Goal: Use online tool/utility: Utilize a website feature to perform a specific function

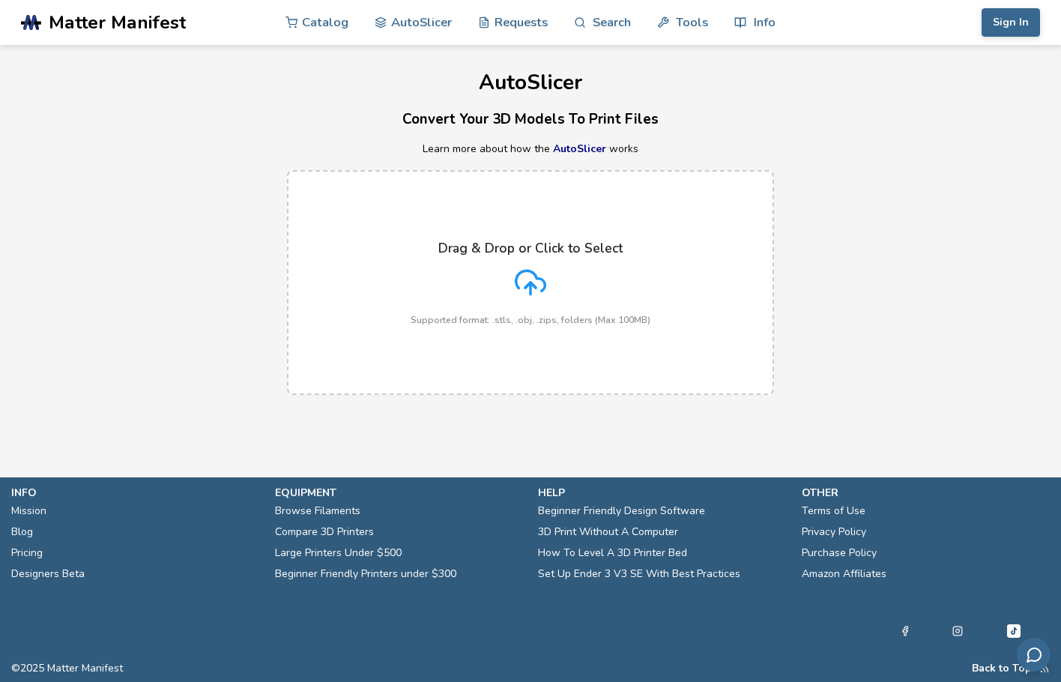
click at [538, 296] on icon at bounding box center [530, 282] width 31 height 31
click at [0, 0] on input "Drag & Drop or Click to Select Supported format: .stls, .obj, .zips, folders (M…" at bounding box center [0, 0] width 0 height 0
click at [247, 51] on div "AutoSlicer Convert Your 3D Models To Print Files Learn more about how the AutoS…" at bounding box center [530, 227] width 1061 height 365
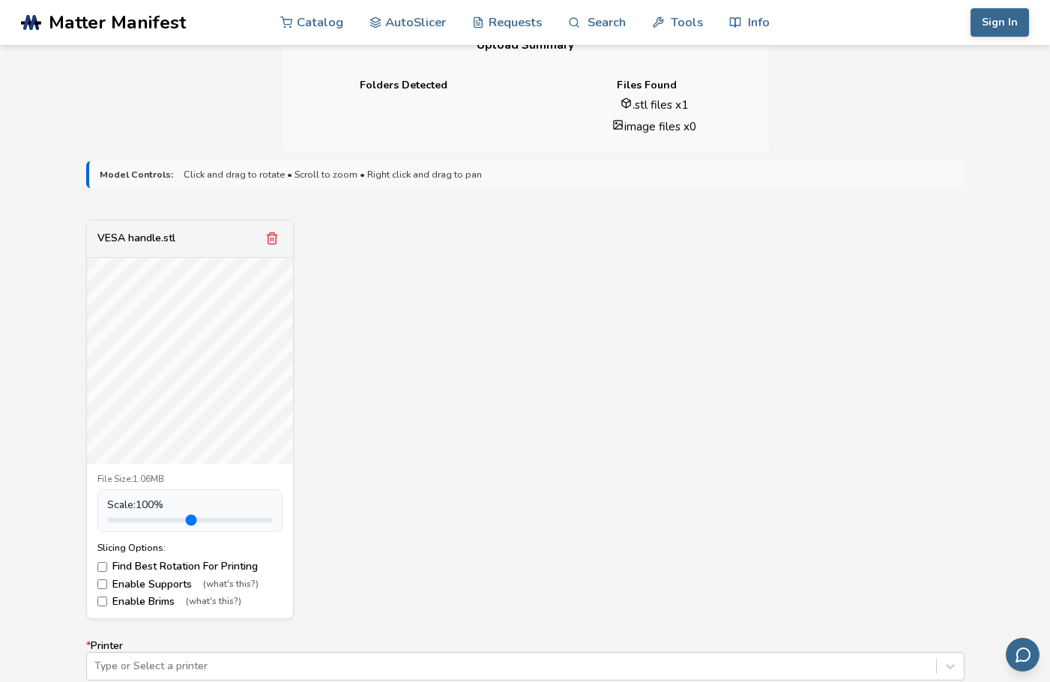
scroll to position [450, 0]
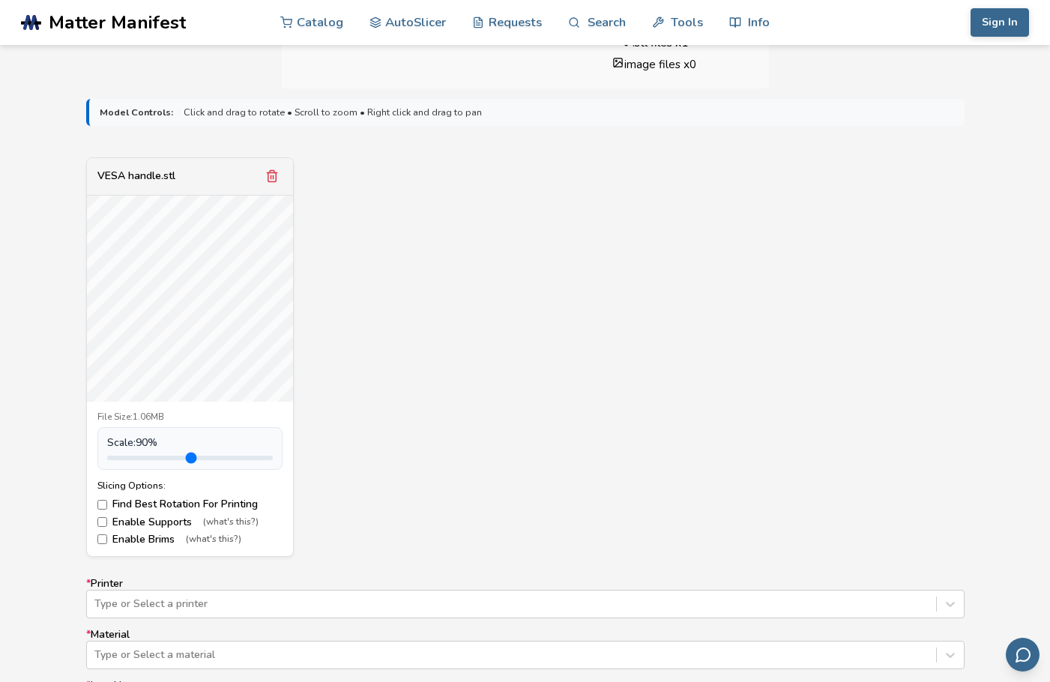
click at [139, 456] on input "range" at bounding box center [190, 458] width 166 height 4
type input "***"
click at [139, 456] on input "range" at bounding box center [190, 458] width 166 height 4
click at [550, 291] on div "VESA handle.stl File Size: 1.06MB Scale: 90 % Slicing Options: Find Best Rotati…" at bounding box center [525, 356] width 878 height 399
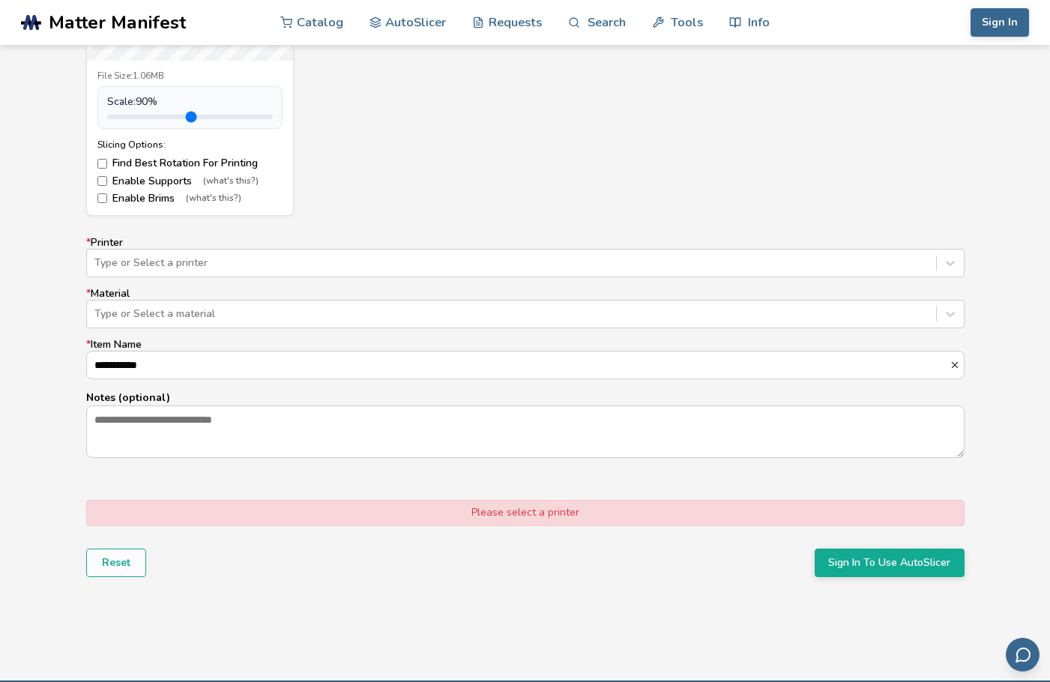
scroll to position [824, 0]
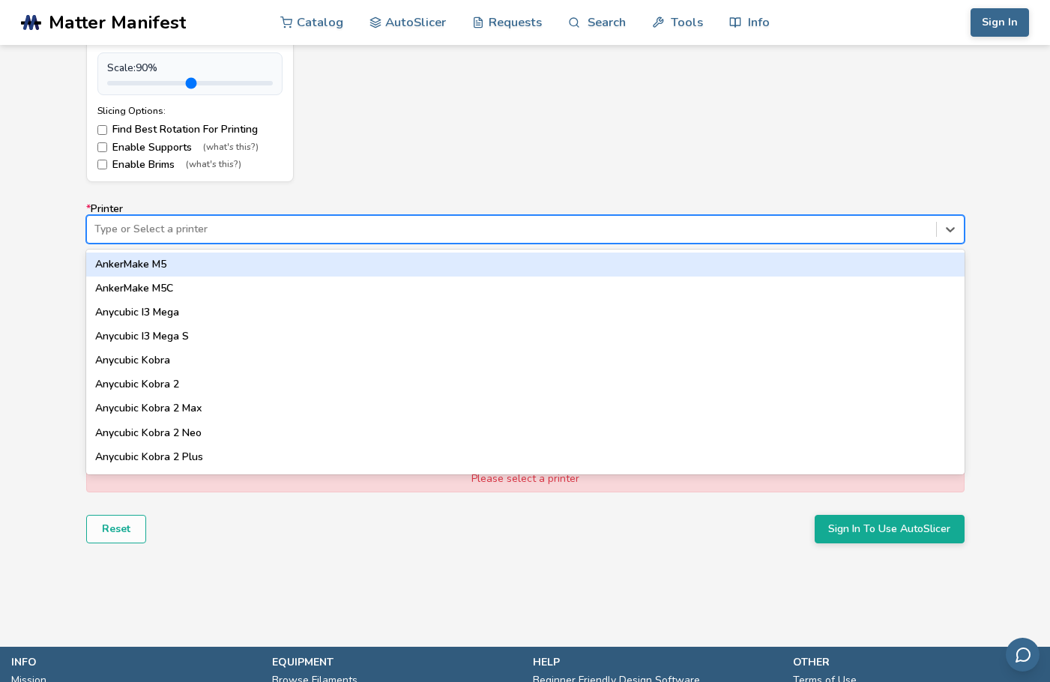
click at [142, 236] on div at bounding box center [511, 229] width 834 height 15
type input "*****"
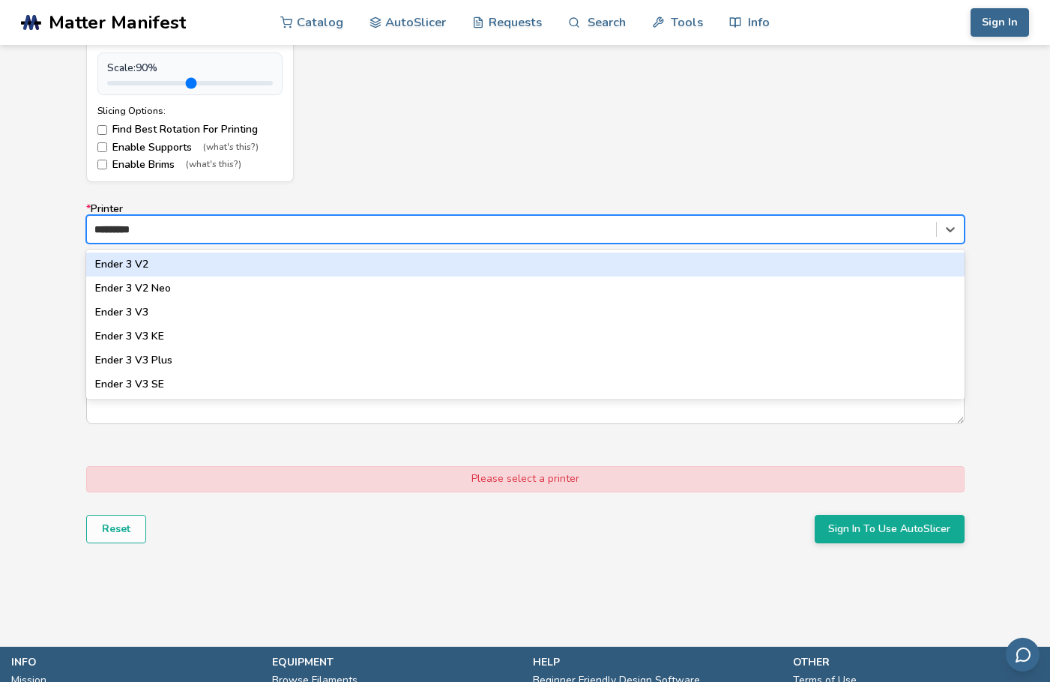
type input "**********"
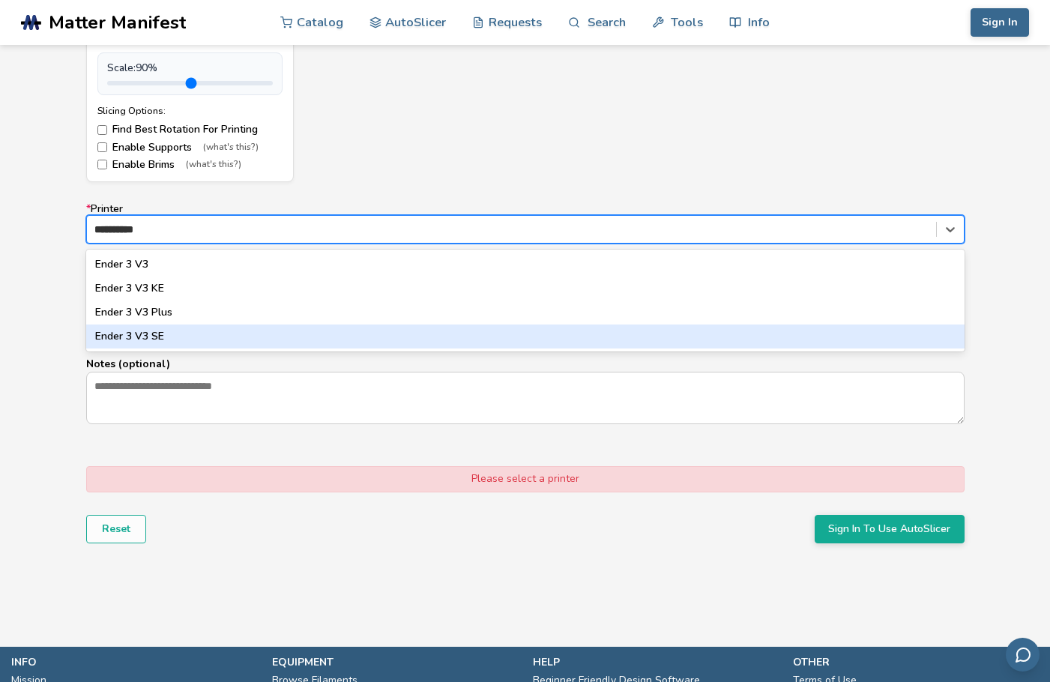
click at [167, 330] on div "Ender 3 V3 SE" at bounding box center [525, 336] width 878 height 24
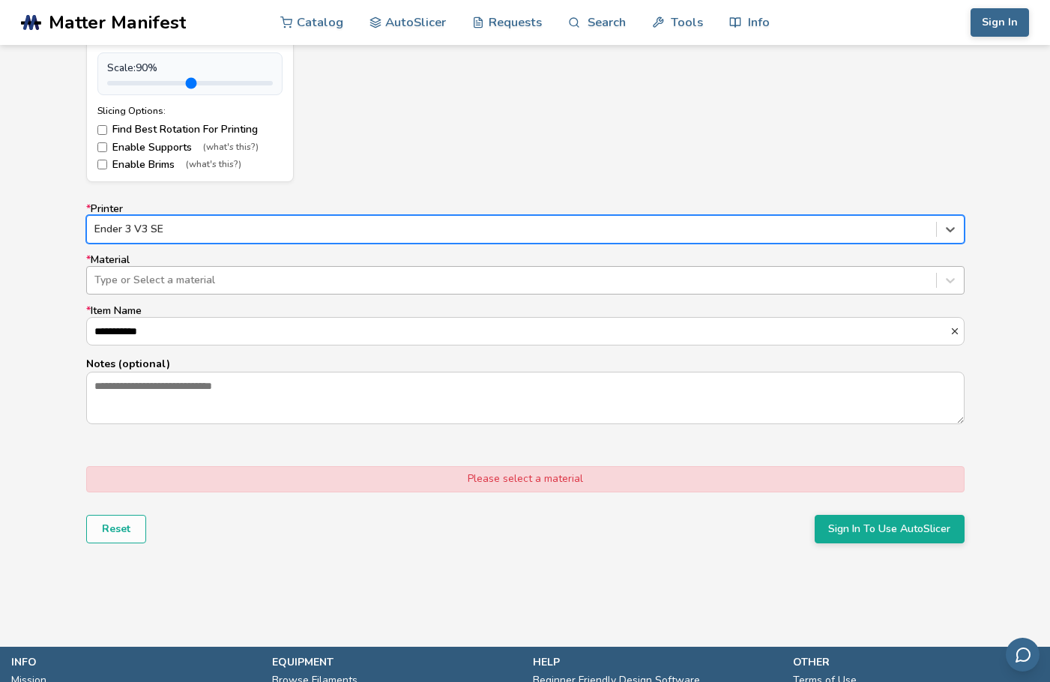
click at [148, 273] on div at bounding box center [511, 280] width 834 height 15
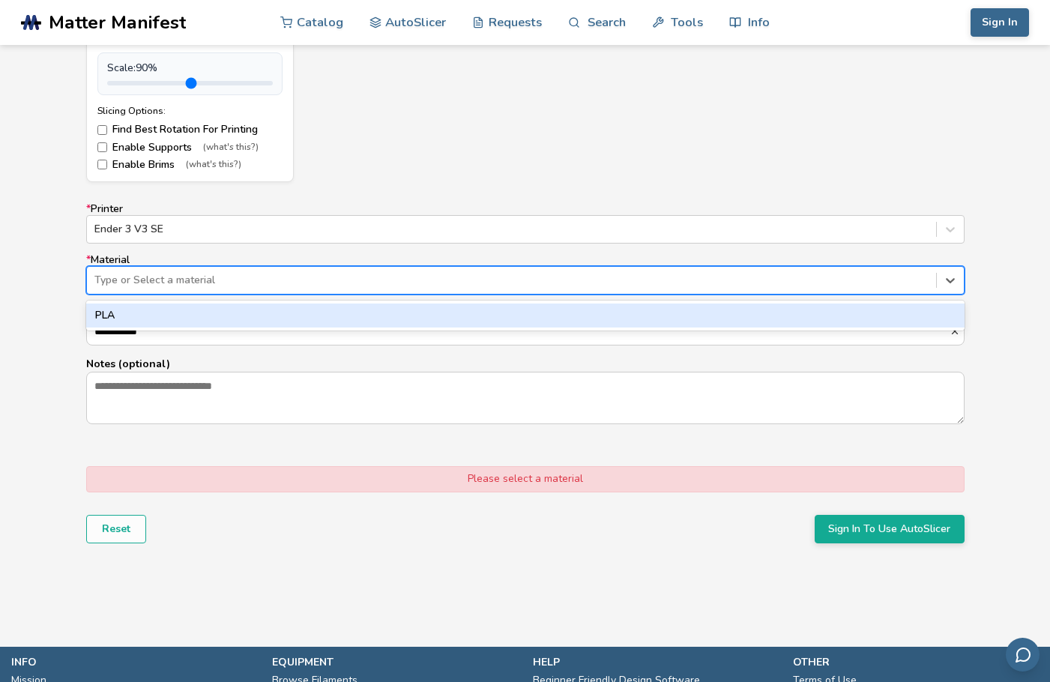
click at [141, 306] on div "PLA" at bounding box center [525, 315] width 878 height 24
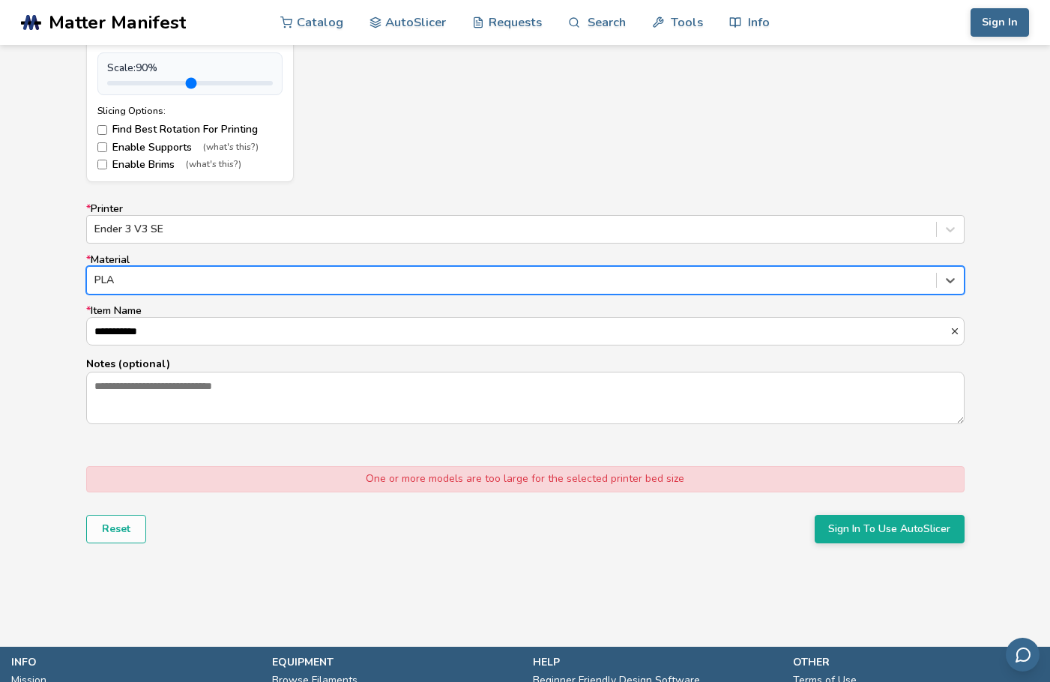
click at [46, 368] on div "**********" at bounding box center [525, 158] width 1050 height 888
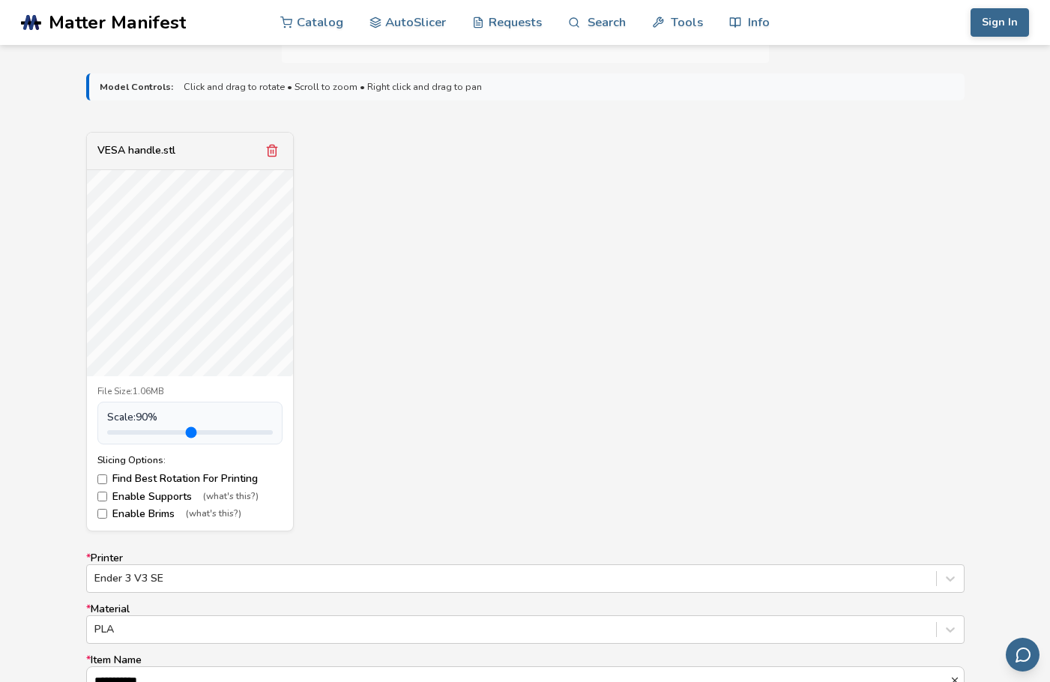
scroll to position [450, 0]
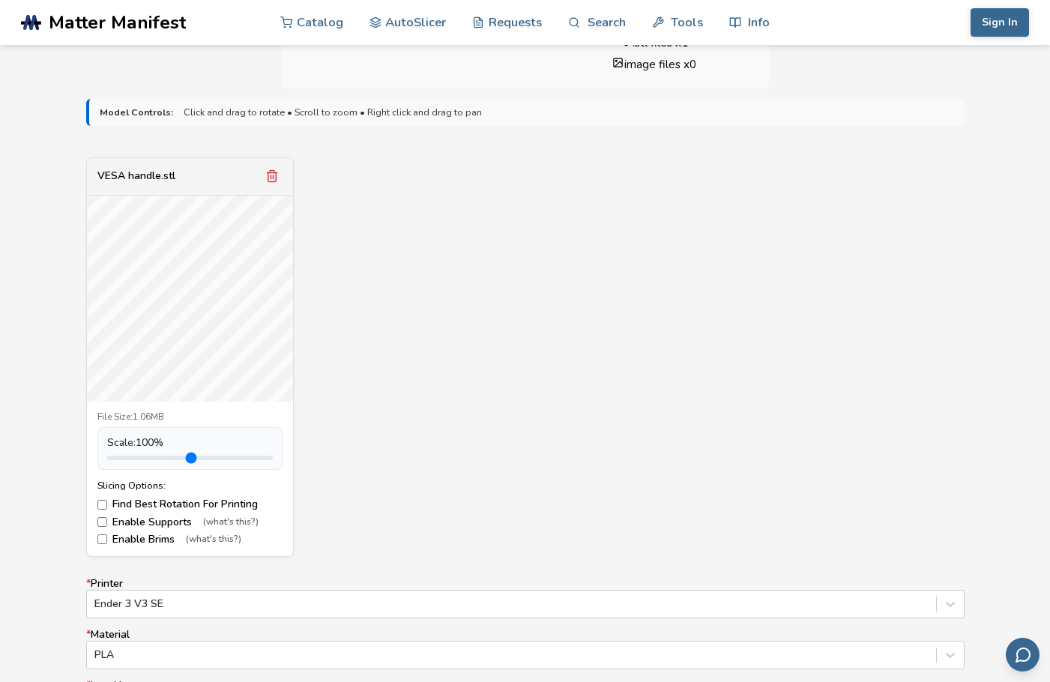
click at [143, 458] on input "range" at bounding box center [190, 458] width 166 height 4
click at [141, 458] on input "range" at bounding box center [190, 458] width 166 height 4
click at [378, 372] on div "VESA handle.stl File Size: 1.06MB Scale: 100 % Slicing Options: Find Best Rotat…" at bounding box center [525, 356] width 878 height 399
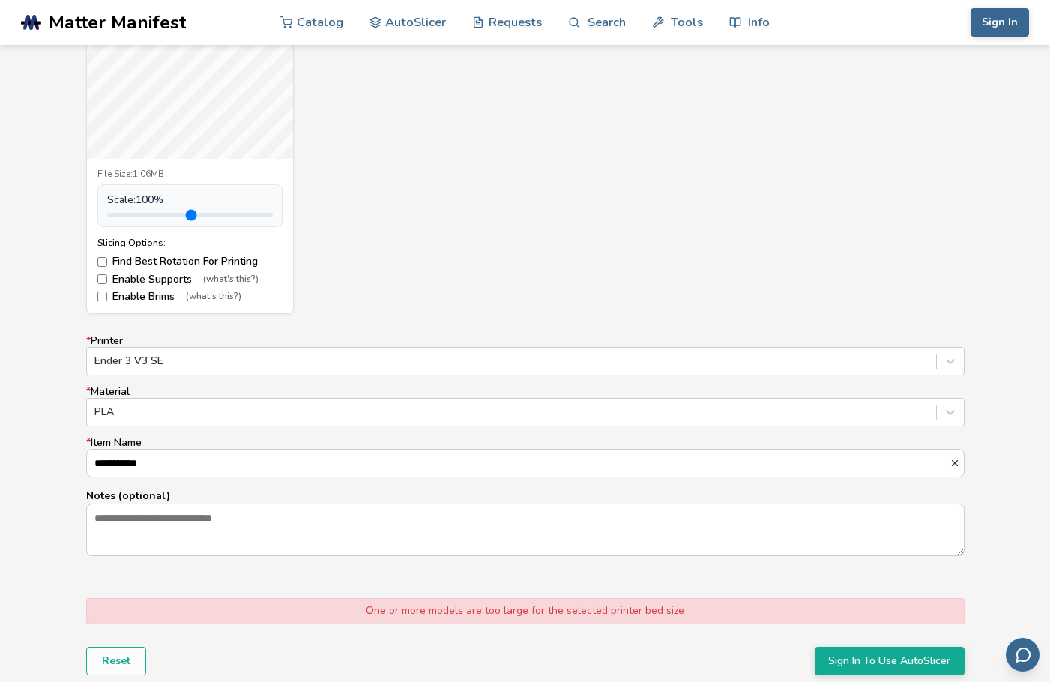
scroll to position [674, 0]
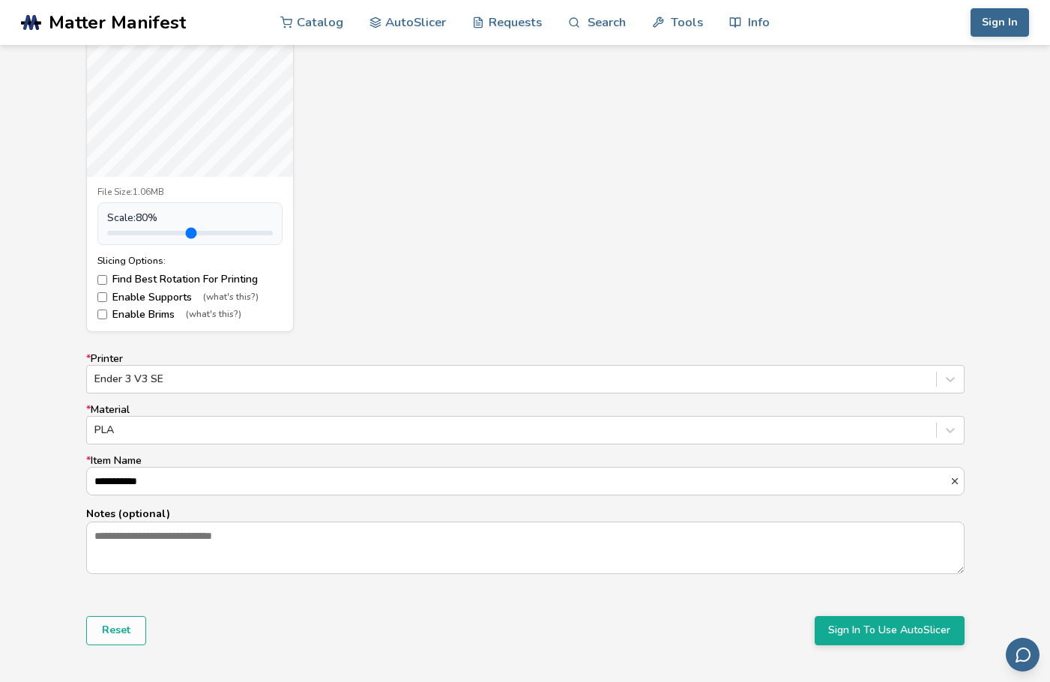
type input "***"
click at [134, 235] on input "range" at bounding box center [190, 233] width 166 height 4
click at [511, 252] on div "VESA handle.stl File Size: 1.06MB Scale: 80 % Slicing Options: Find Best Rotati…" at bounding box center [525, 132] width 878 height 399
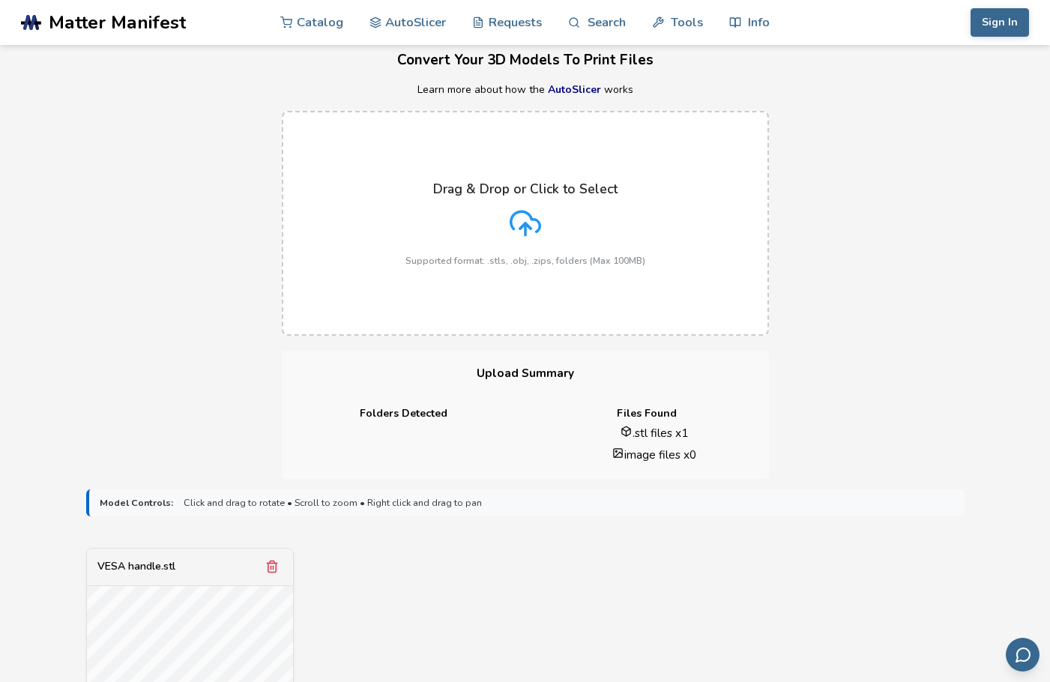
scroll to position [0, 0]
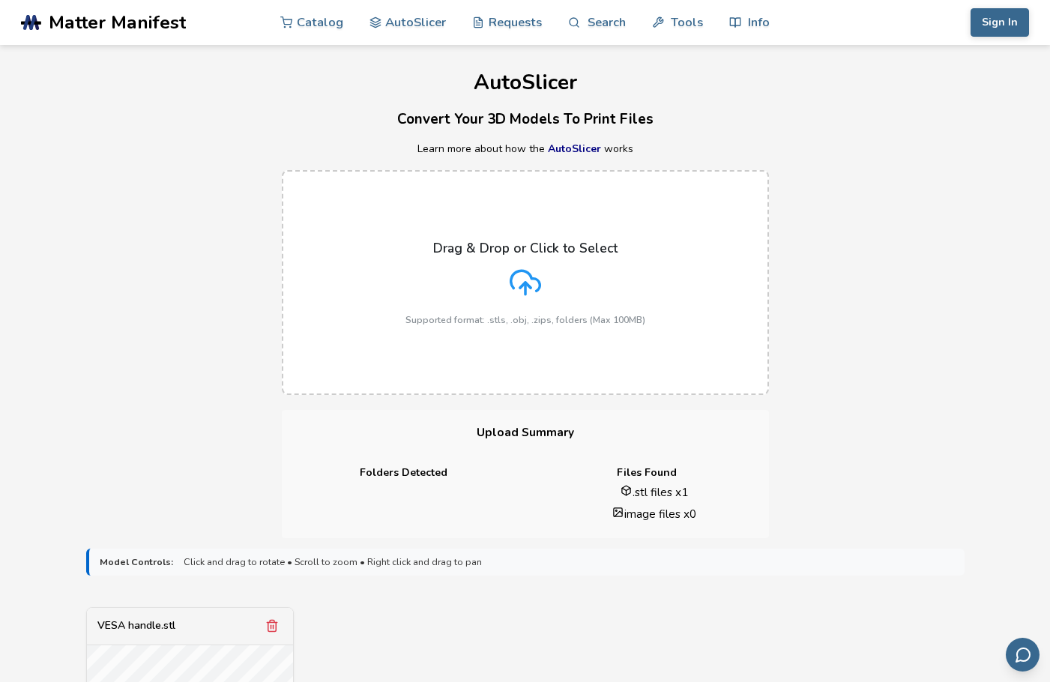
drag, startPoint x: 651, startPoint y: 295, endPoint x: 654, endPoint y: 286, distance: 9.5
